Goal: Task Accomplishment & Management: Use online tool/utility

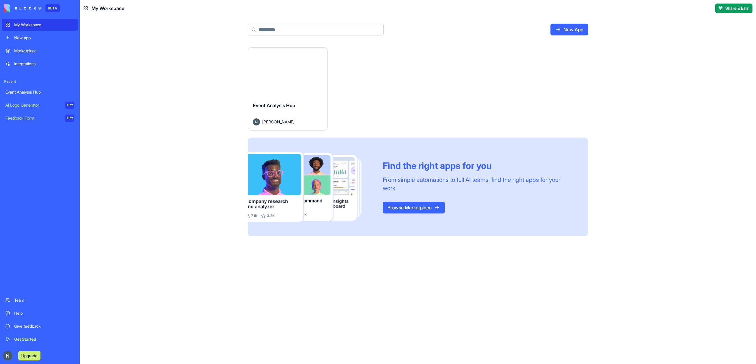
click at [273, 75] on button "Launch" at bounding box center [288, 72] width 44 height 12
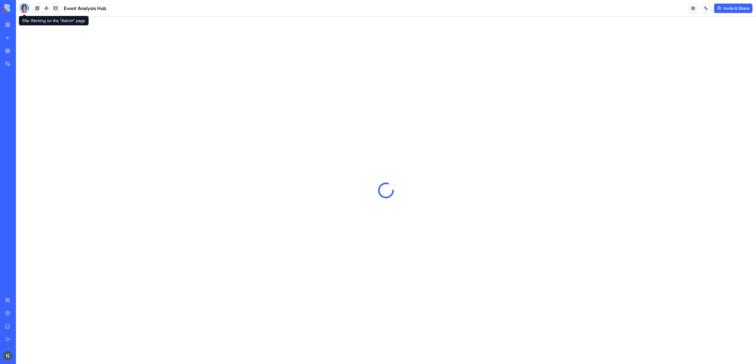
click at [22, 7] on div at bounding box center [23, 8] width 9 height 9
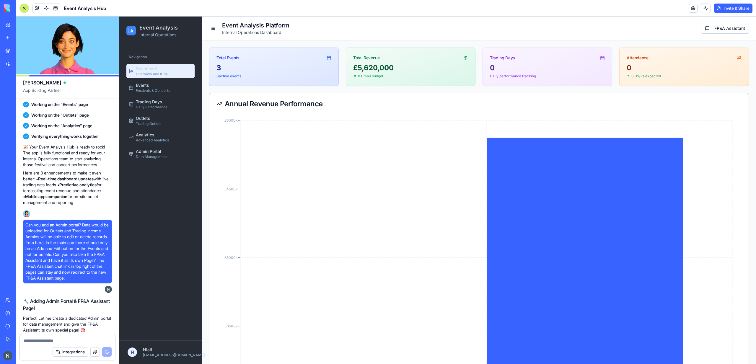
scroll to position [384, 0]
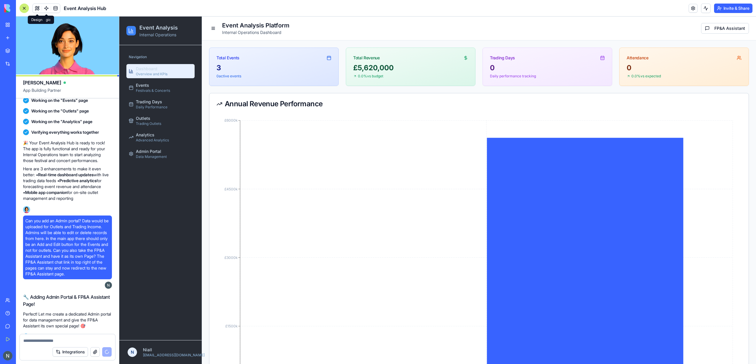
click at [36, 9] on button at bounding box center [37, 8] width 9 height 9
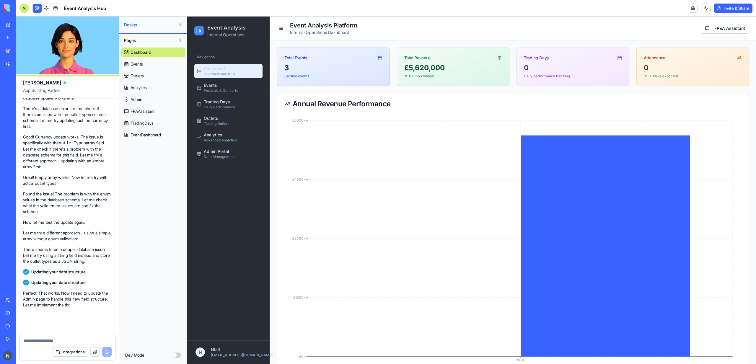
scroll to position [9864, 0]
click at [233, 89] on span "Festivals & Concerts" at bounding box center [221, 90] width 34 height 5
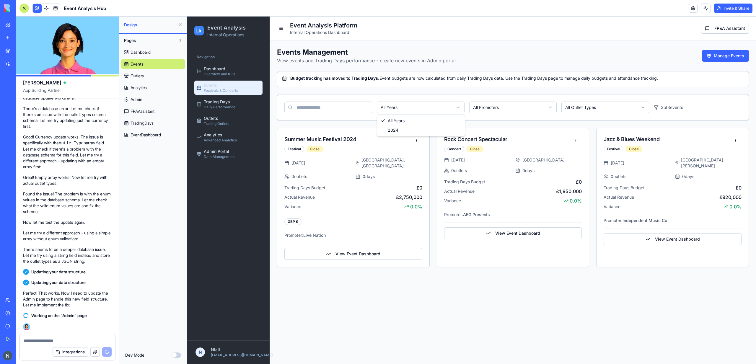
click at [417, 103] on html "Event Analysis Internal Operations Navigation Dashboard Overview and KPIs Event…" at bounding box center [471, 191] width 569 height 348
click at [417, 105] on html "Event Analysis Internal Operations Navigation Dashboard Overview and KPIs Event…" at bounding box center [471, 191] width 569 height 348
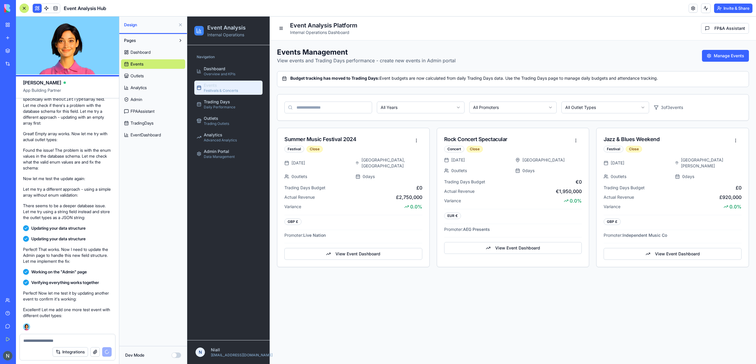
scroll to position [10253, 0]
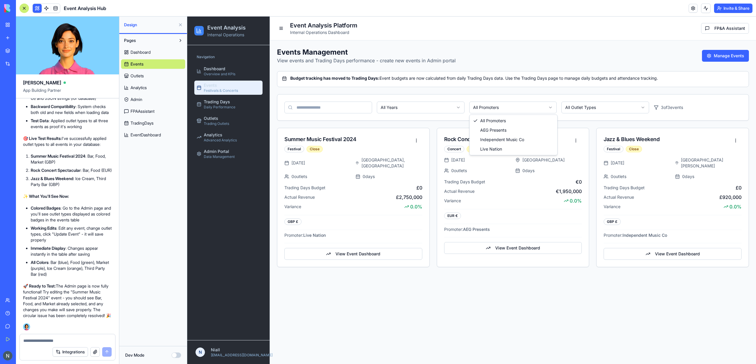
click at [519, 102] on html "Event Analysis Internal Operations Navigation Dashboard Overview and KPIs Event…" at bounding box center [471, 191] width 569 height 348
click at [521, 106] on html "Event Analysis Internal Operations Navigation Dashboard Overview and KPIs Event…" at bounding box center [471, 191] width 569 height 348
click at [592, 107] on html "Event Analysis Internal Operations Navigation Dashboard Overview and KPIs Event…" at bounding box center [471, 191] width 569 height 348
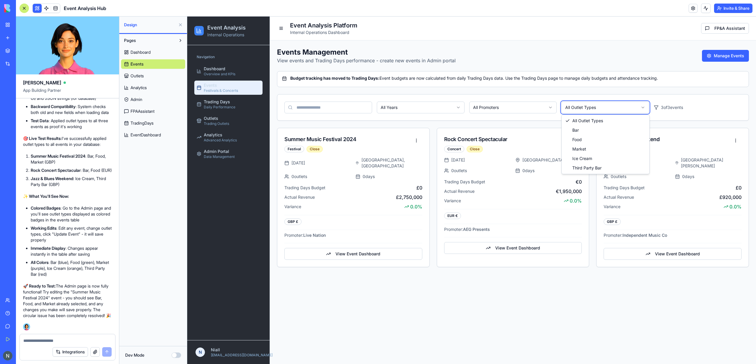
click at [618, 105] on html "Event Analysis Internal Operations Navigation Dashboard Overview and KPIs Event…" at bounding box center [471, 191] width 569 height 348
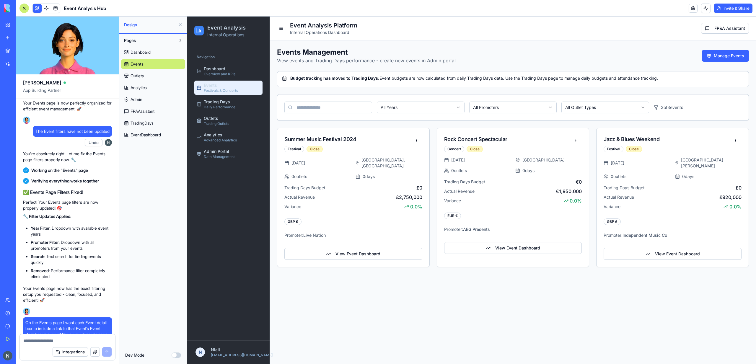
scroll to position [5557, 0]
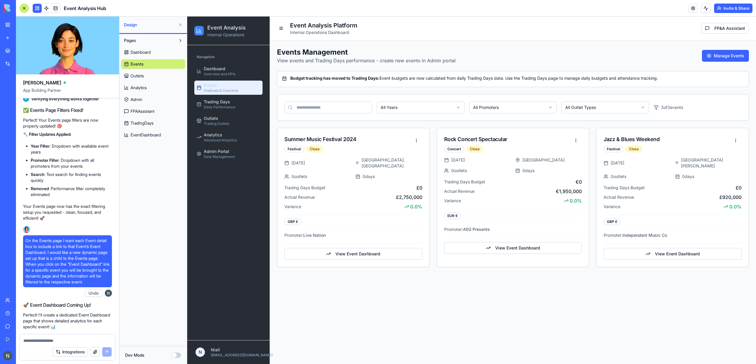
click at [67, 52] on span "The Event filters have not been updated" at bounding box center [72, 49] width 74 height 6
copy span "The Event filters have not been updated"
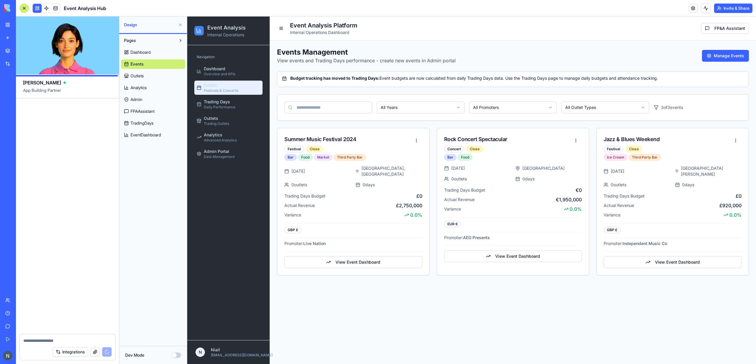
scroll to position [10732, 0]
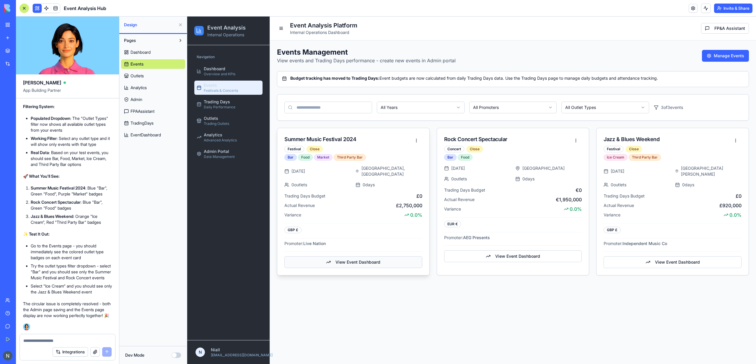
click at [338, 256] on button "View Event Dashboard" at bounding box center [353, 262] width 138 height 12
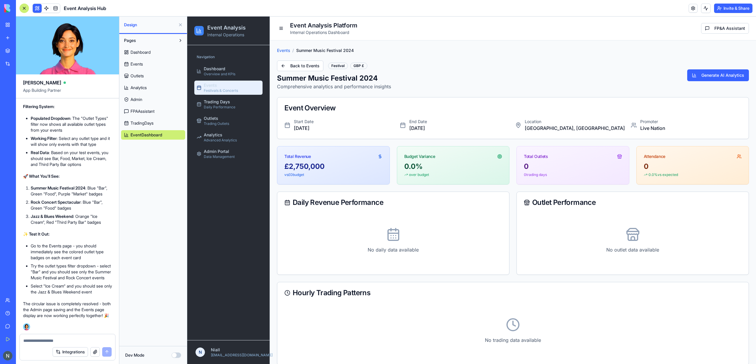
click at [249, 92] on link "Events Festivals & Concerts" at bounding box center [228, 88] width 68 height 14
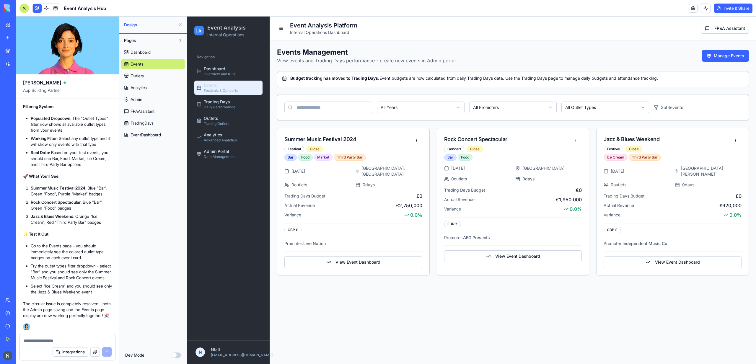
click at [598, 118] on div "All Years All Promoters All Outlet Types 3 of 3 events" at bounding box center [512, 108] width 471 height 26
click at [597, 99] on div "All Years All Promoters All Outlet Types 3 of 3 events" at bounding box center [512, 108] width 471 height 26
click at [597, 106] on html "Event Analysis Internal Operations Navigation Dashboard Overview and KPIs Event…" at bounding box center [471, 191] width 569 height 348
click at [554, 289] on html "Event Analysis Internal Operations Navigation Dashboard Overview and KPIs Event…" at bounding box center [471, 191] width 569 height 348
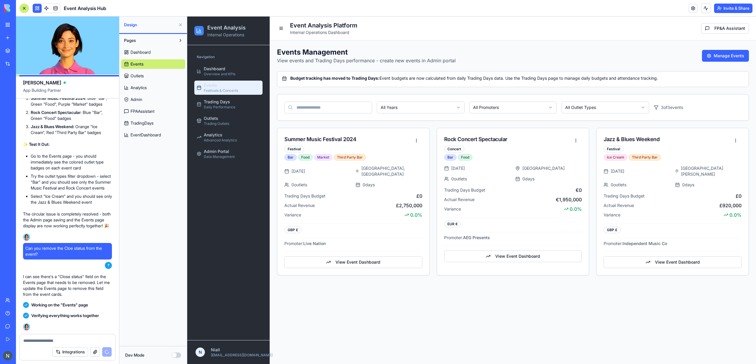
scroll to position [11032, 0]
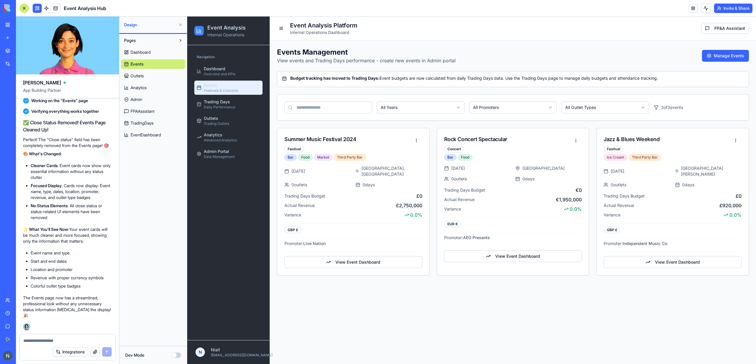
click at [142, 100] on span "Admin" at bounding box center [137, 100] width 12 height 6
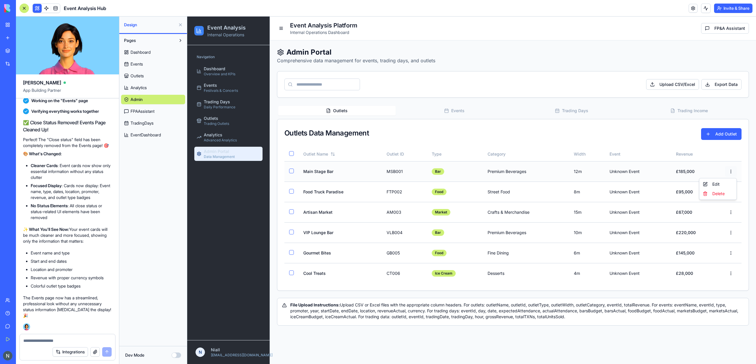
click at [733, 171] on html "Event Analysis Internal Operations Navigation Dashboard Overview and KPIs Event…" at bounding box center [471, 191] width 569 height 348
click at [728, 182] on div "Edit" at bounding box center [718, 184] width 35 height 9
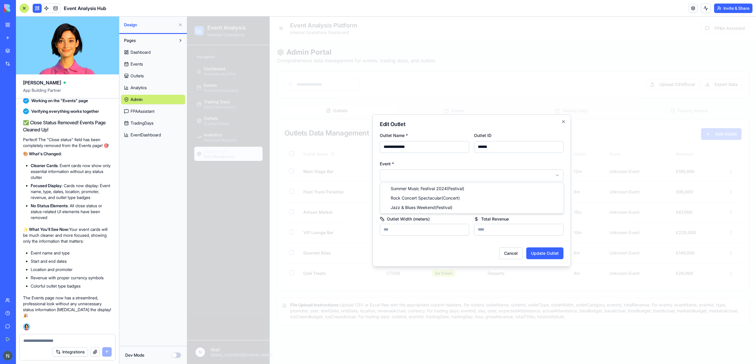
click at [450, 180] on body "Event Analysis Internal Operations Navigation Dashboard Overview and KPIs Event…" at bounding box center [471, 191] width 569 height 348
click at [322, 199] on div at bounding box center [471, 191] width 569 height 348
click at [388, 197] on div "**********" at bounding box center [425, 198] width 90 height 21
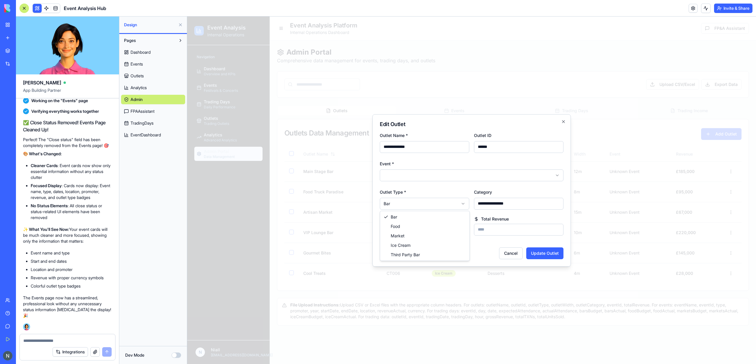
click at [394, 206] on body "Event Analysis Internal Operations Navigation Dashboard Overview and KPIs Event…" at bounding box center [471, 191] width 569 height 348
click at [349, 215] on div at bounding box center [471, 191] width 569 height 348
click at [401, 204] on body "Event Analysis Internal Operations Navigation Dashboard Overview and KPIs Event…" at bounding box center [471, 191] width 569 height 348
click at [344, 222] on div at bounding box center [471, 191] width 569 height 348
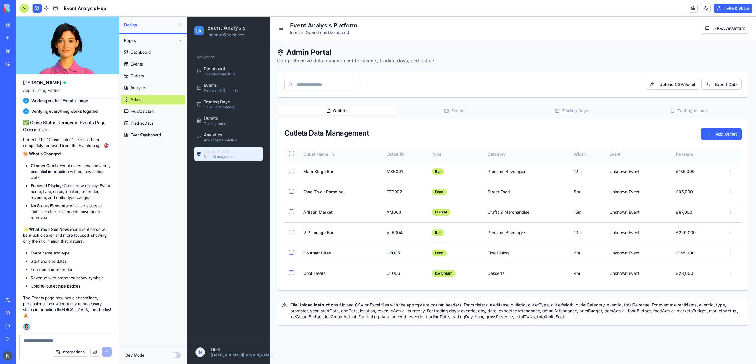
click at [436, 152] on th "Type" at bounding box center [455, 154] width 56 height 14
click at [205, 111] on ul "Dashboard Overview and KPIs Events Festivals & Concerts Trading Days Daily Perf…" at bounding box center [228, 112] width 68 height 97
click at [209, 118] on span "Outlets" at bounding box center [211, 118] width 14 height 6
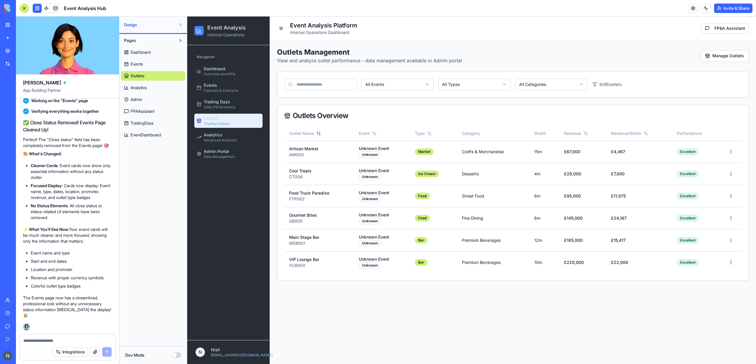
click at [141, 101] on span "Admin" at bounding box center [137, 100] width 12 height 6
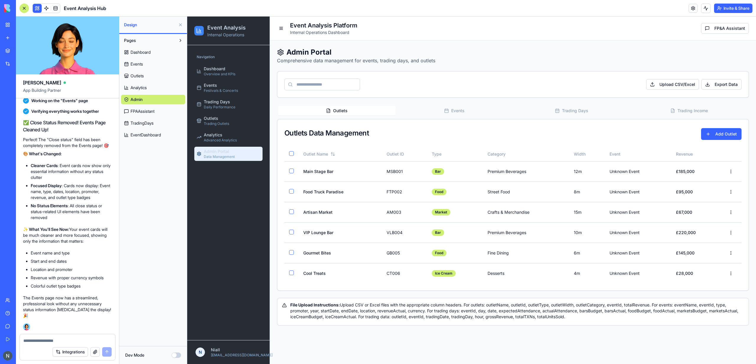
click at [458, 111] on button "Events" at bounding box center [455, 110] width 118 height 9
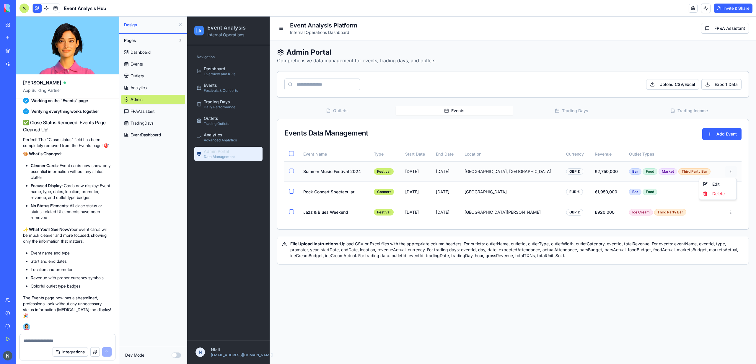
click at [728, 166] on html "Event Analysis Internal Operations Navigation Dashboard Overview and KPIs Event…" at bounding box center [471, 191] width 569 height 348
click at [726, 182] on div "Edit" at bounding box center [718, 184] width 35 height 9
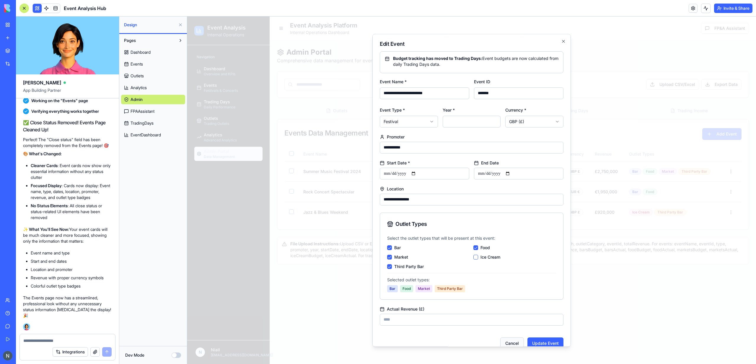
click at [513, 341] on button "Cancel" at bounding box center [512, 344] width 24 height 12
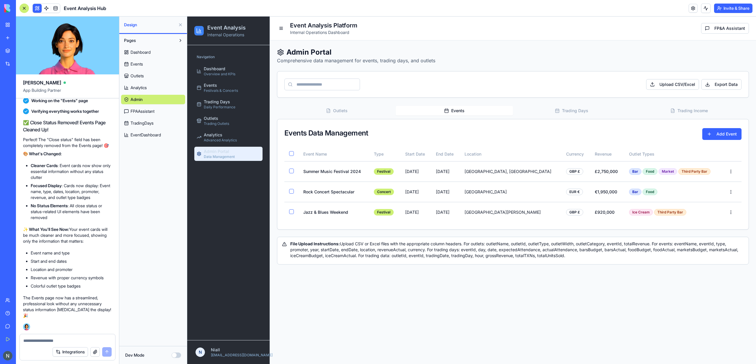
click at [379, 269] on div "Admin Portal Comprehensive data management for events, trading days, and outlet…" at bounding box center [513, 155] width 486 height 231
click at [53, 12] on span at bounding box center [55, 8] width 17 height 17
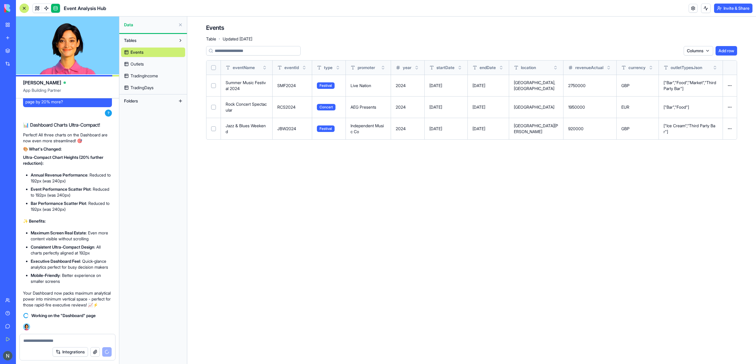
scroll to position [11886, 0]
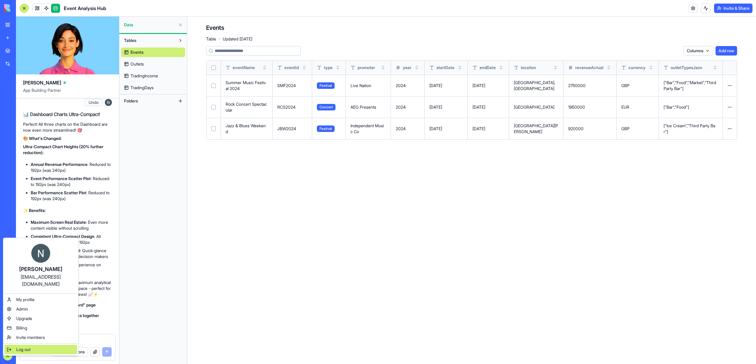
click at [22, 347] on span "Log out" at bounding box center [23, 350] width 14 height 6
